Goal: Task Accomplishment & Management: Use online tool/utility

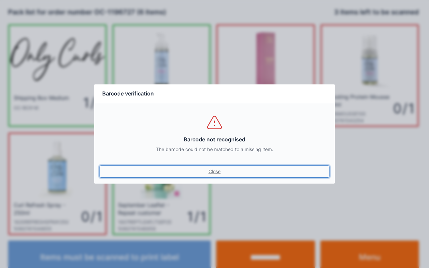
click at [217, 175] on link "Close" at bounding box center [215, 172] width 230 height 12
